Goal: Manage account settings

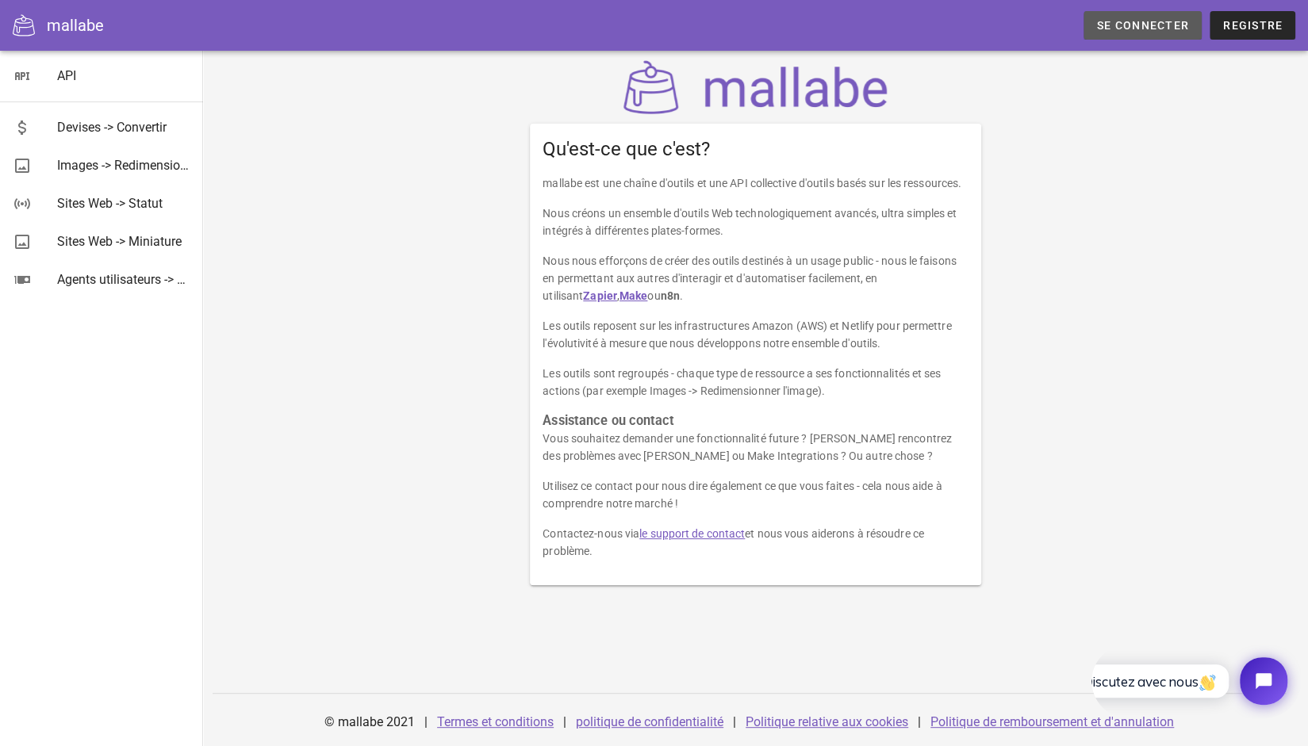
click at [1128, 25] on font "Se connecter" at bounding box center [1143, 25] width 92 height 13
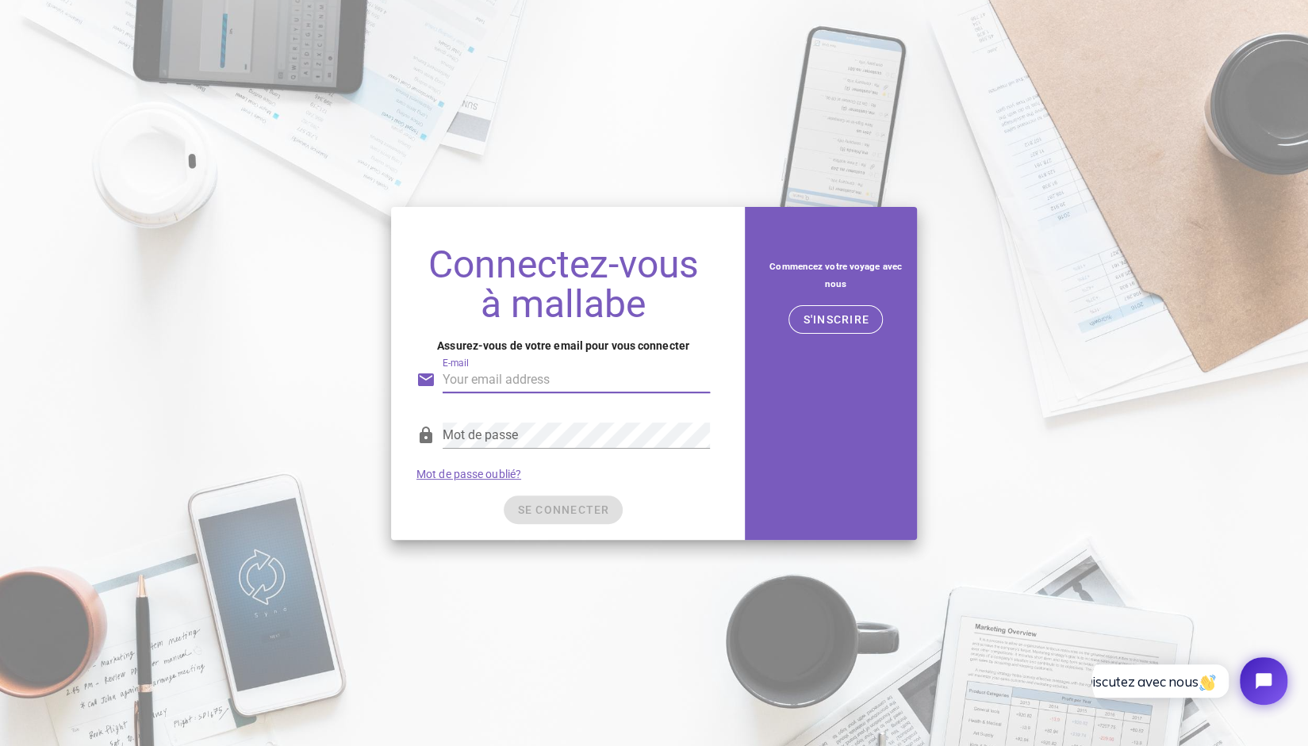
click at [535, 380] on input "E-mail" at bounding box center [576, 379] width 267 height 25
click at [0, 746] on nordpass-autofill-portal at bounding box center [0, 746] width 0 height 0
type input "[EMAIL_ADDRESS][DOMAIN_NAME]"
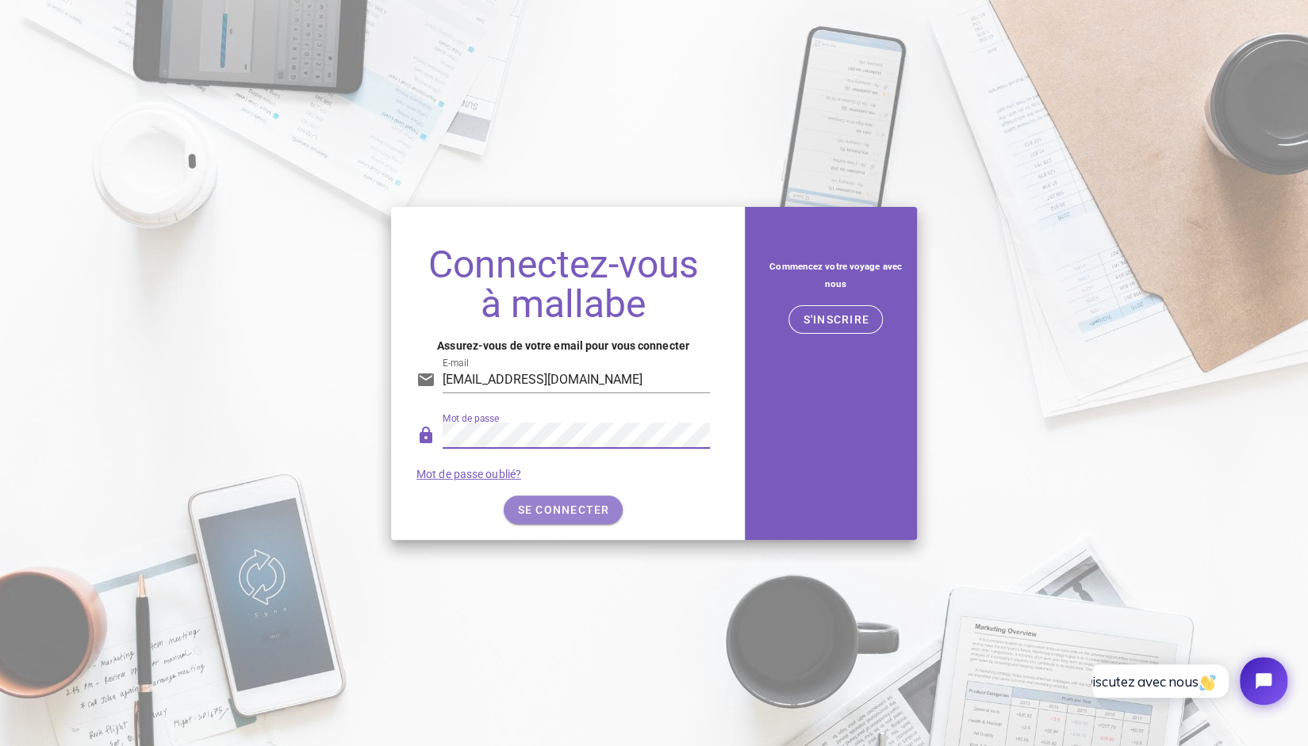
click at [543, 507] on font "SE CONNECTER" at bounding box center [564, 510] width 92 height 13
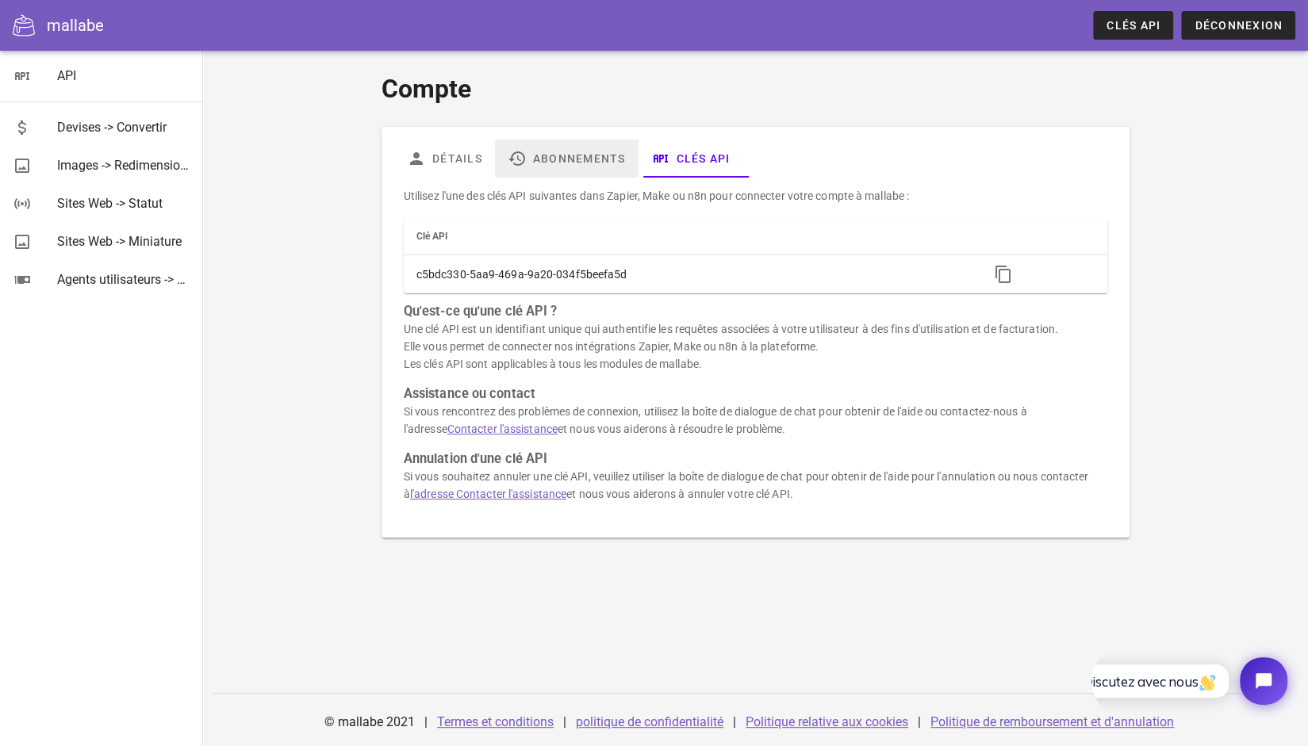
click at [539, 158] on font "Abonnements" at bounding box center [579, 158] width 93 height 13
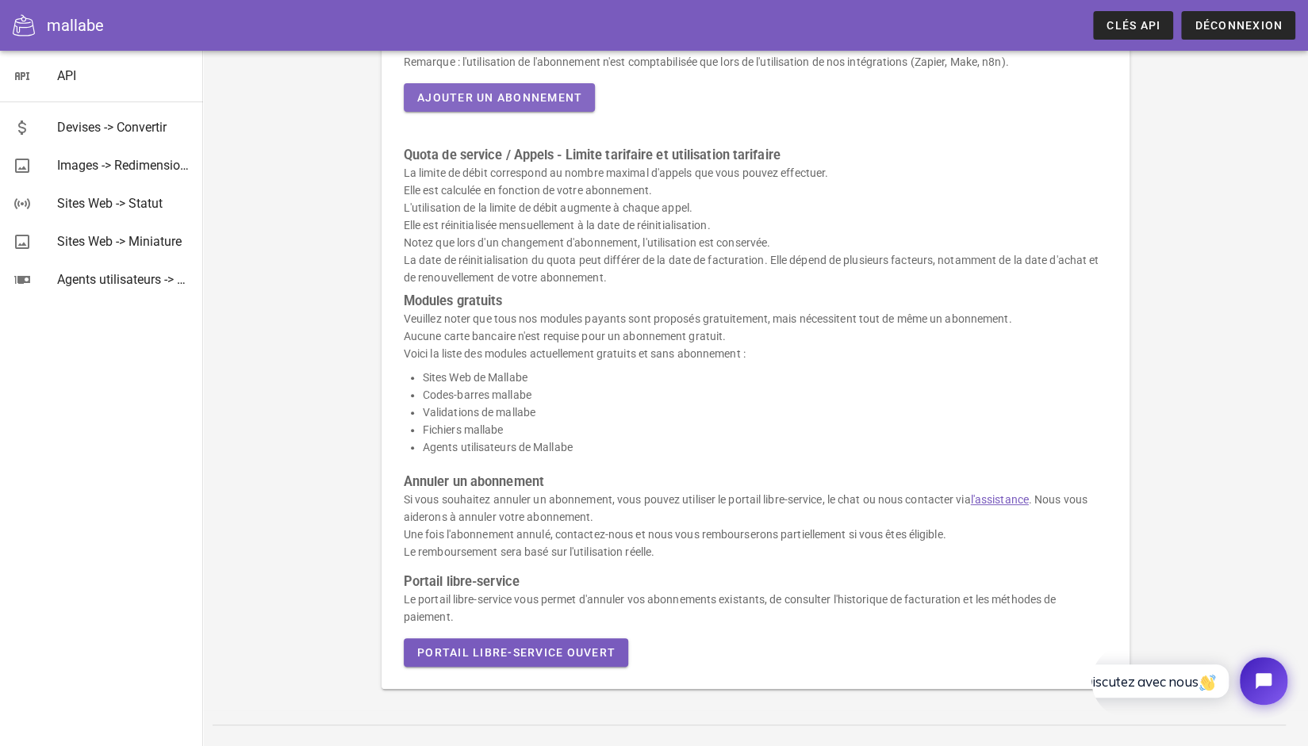
scroll to position [284, 0]
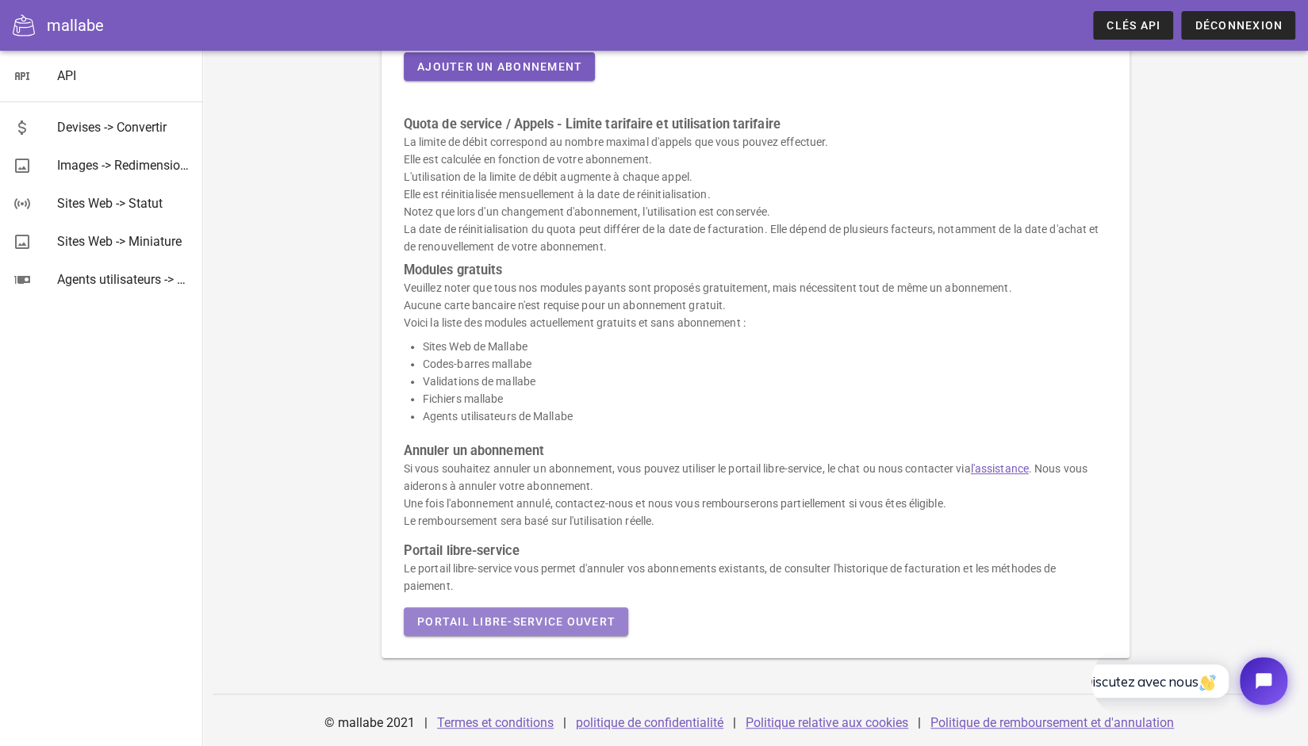
click at [570, 627] on button "Portail libre-service ouvert" at bounding box center [516, 622] width 224 height 29
